Goal: Task Accomplishment & Management: Use online tool/utility

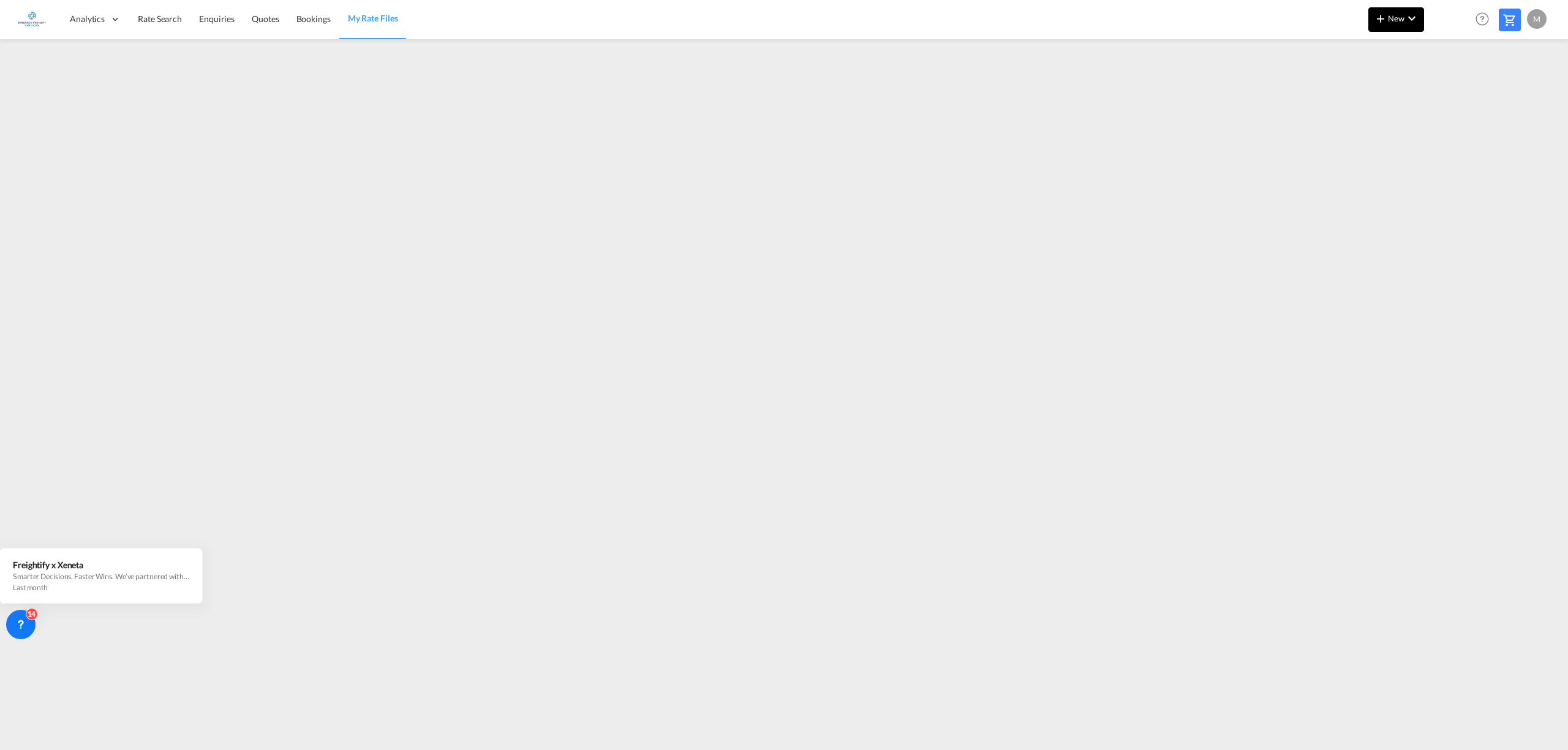
click at [1398, 18] on span "New" at bounding box center [1396, 18] width 46 height 10
click at [1398, 51] on div "Rates" at bounding box center [1382, 52] width 49 height 31
click at [1483, 96] on div "Ratesheet" at bounding box center [1463, 92] width 45 height 31
click at [1384, 27] on button "New" at bounding box center [1396, 19] width 56 height 24
click at [1438, 99] on div "Ratesheet" at bounding box center [1471, 92] width 75 height 31
